Goal: Task Accomplishment & Management: Use online tool/utility

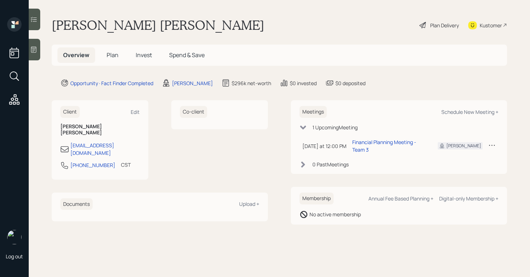
click at [35, 52] on icon at bounding box center [33, 49] width 7 height 7
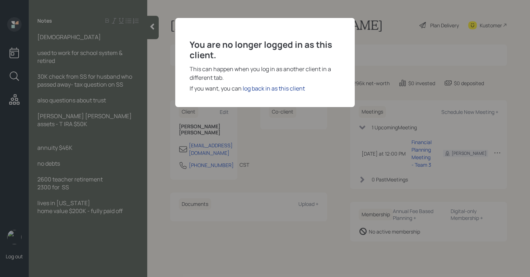
click at [272, 88] on div "log back in as this client" at bounding box center [274, 88] width 62 height 9
